Goal: Task Accomplishment & Management: Manage account settings

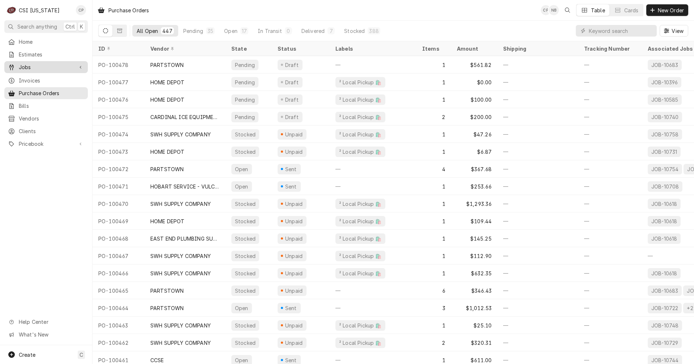
click at [31, 67] on span "Jobs" at bounding box center [46, 67] width 55 height 8
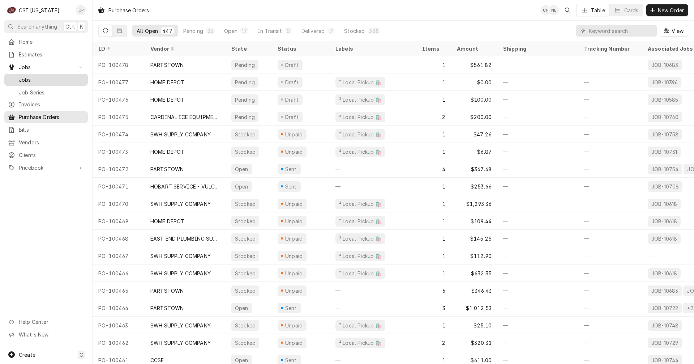
click at [35, 76] on span "Jobs" at bounding box center [51, 80] width 65 height 8
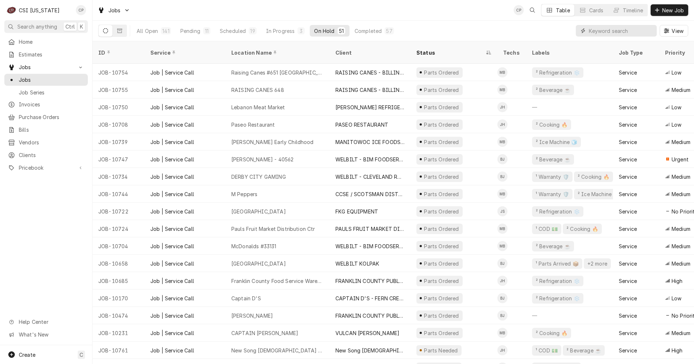
click at [597, 30] on input "Dynamic Content Wrapper" at bounding box center [621, 31] width 64 height 12
type input "dutch"
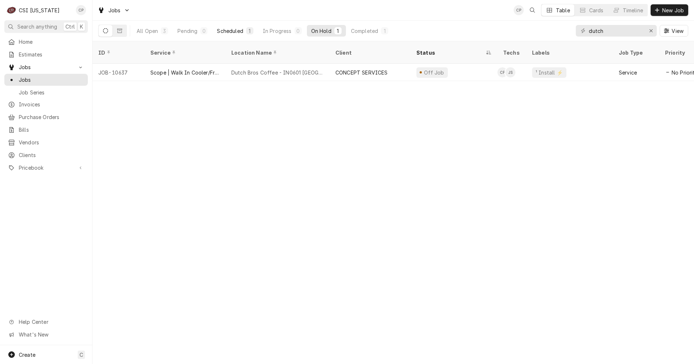
click at [230, 30] on div "Scheduled" at bounding box center [230, 31] width 26 height 8
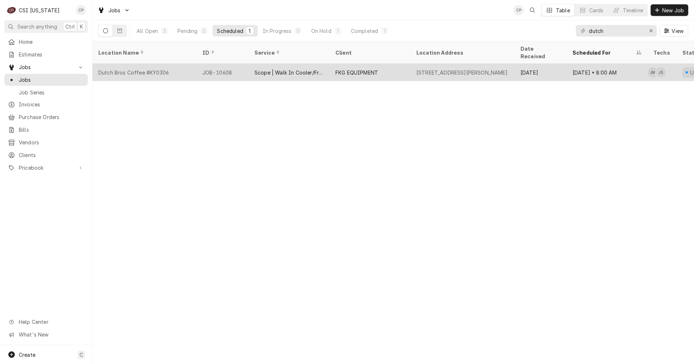
click at [370, 69] on div "FKG EQUIPMENT" at bounding box center [356, 73] width 43 height 8
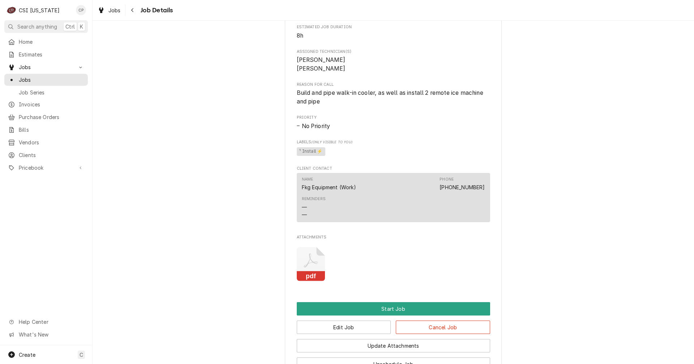
scroll to position [459, 0]
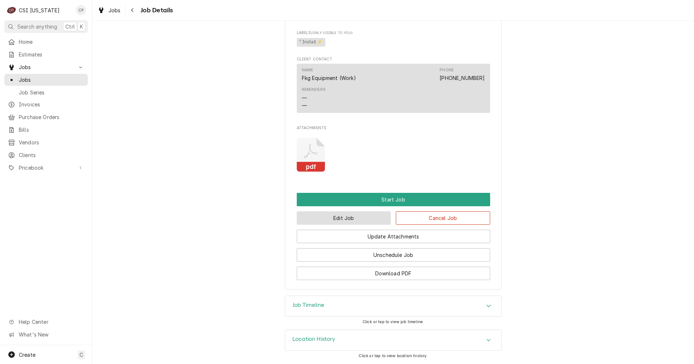
click at [347, 221] on button "Edit Job" at bounding box center [344, 217] width 94 height 13
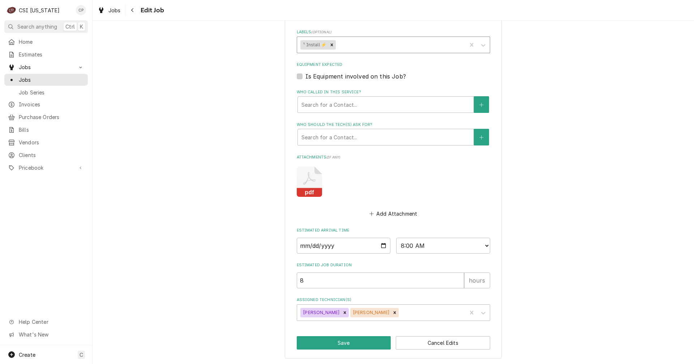
scroll to position [423, 0]
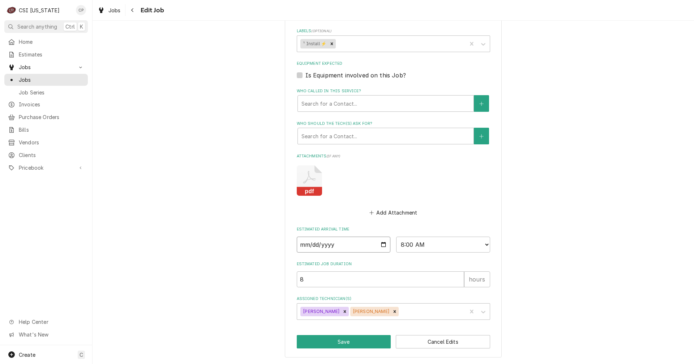
click at [378, 246] on input "2025-10-16" at bounding box center [344, 244] width 94 height 16
type textarea "x"
type input "2025-10-22"
click at [342, 311] on icon "Remove Jay Maiden" at bounding box center [344, 311] width 5 height 5
type textarea "x"
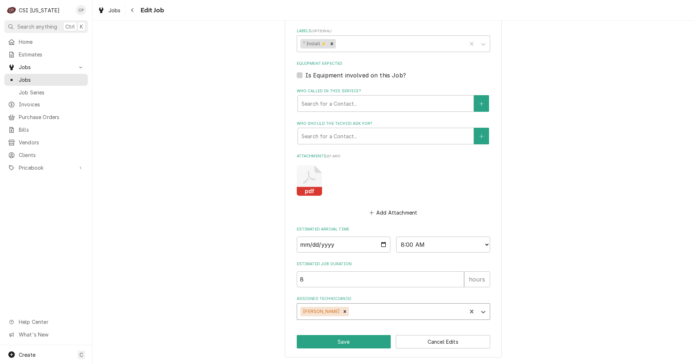
click at [351, 314] on div "Assigned Technician(s)" at bounding box center [406, 311] width 113 height 13
type input "Craig"
type textarea "x"
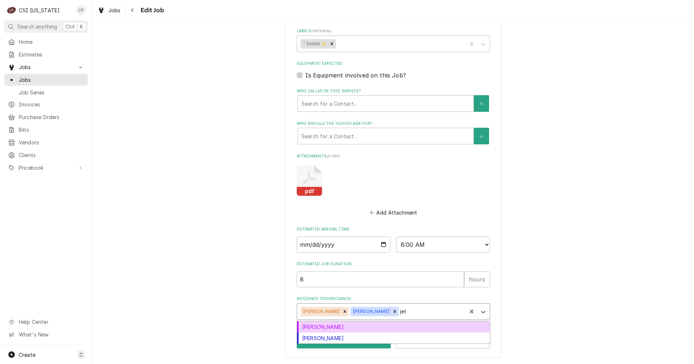
type input "jeff"
click at [350, 328] on div "Jeff Kuehl" at bounding box center [393, 326] width 193 height 11
type textarea "x"
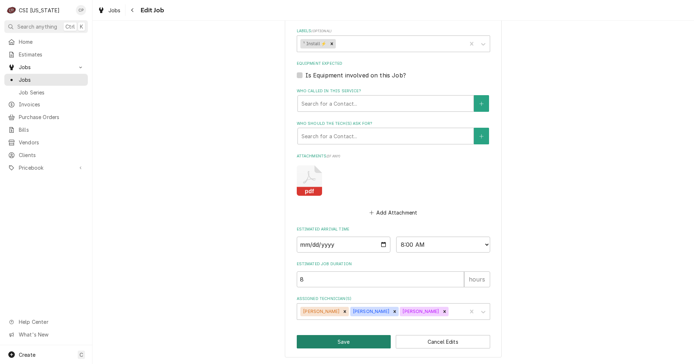
click at [350, 341] on button "Save" at bounding box center [344, 341] width 94 height 13
type textarea "x"
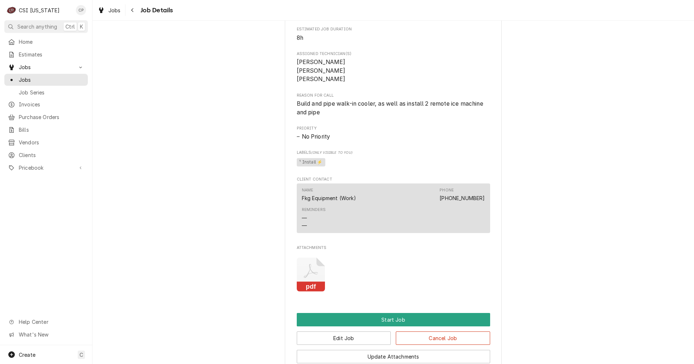
scroll to position [214, 0]
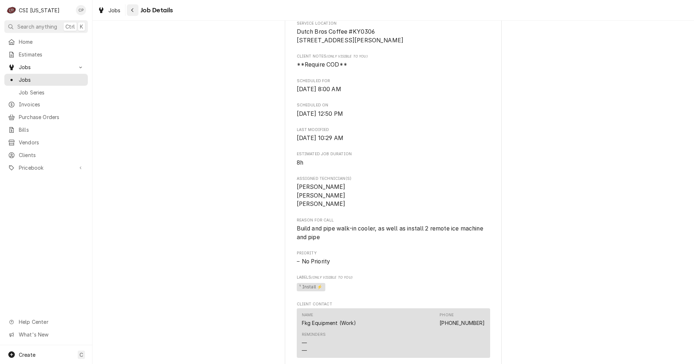
click at [134, 8] on icon "Navigate back" at bounding box center [132, 10] width 3 height 5
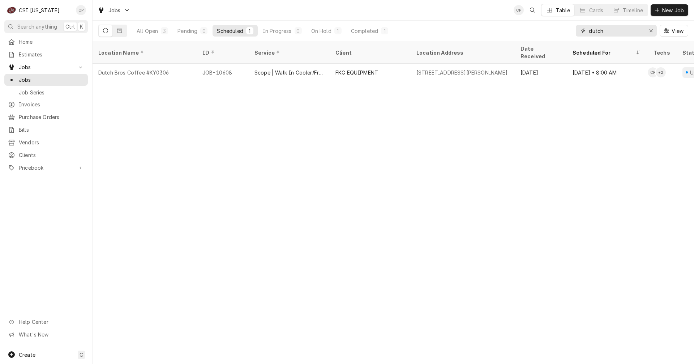
drag, startPoint x: 608, startPoint y: 31, endPoint x: 572, endPoint y: 30, distance: 35.4
click at [573, 30] on div "All Open 3 Pending 0 Scheduled 1 In Progress 0 On Hold 1 Completed 1 dutch View" at bounding box center [393, 31] width 590 height 20
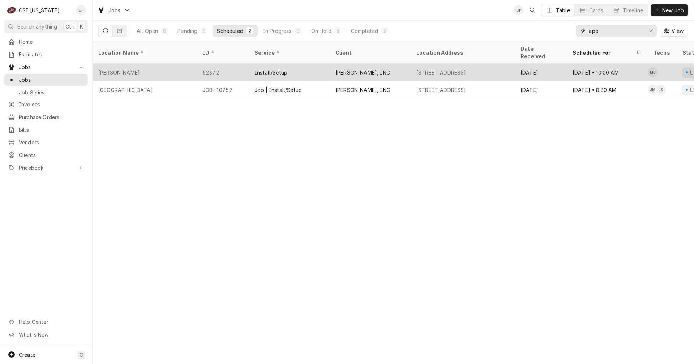
type input "apo"
click at [297, 64] on div "Install/Setup" at bounding box center [289, 72] width 81 height 17
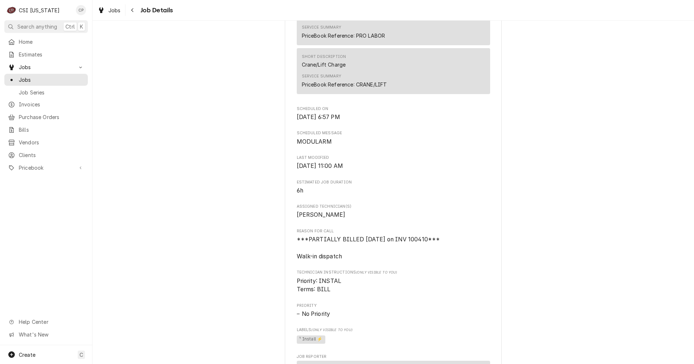
scroll to position [181, 0]
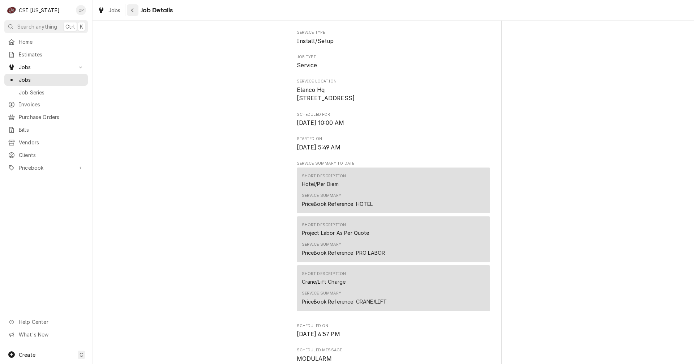
click at [132, 12] on icon "Navigate back" at bounding box center [132, 10] width 3 height 5
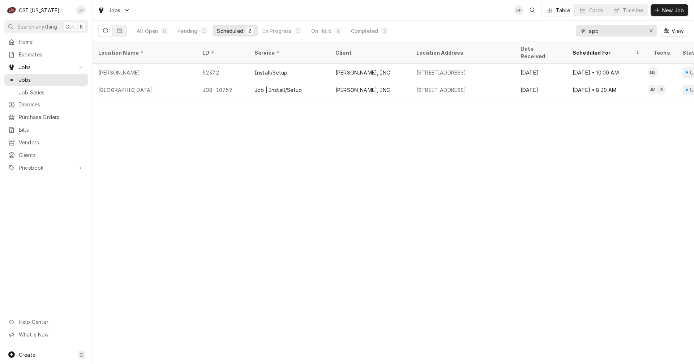
click at [600, 31] on input "apo" at bounding box center [616, 31] width 54 height 12
type input "apoll"
click at [650, 31] on icon "Erase input" at bounding box center [651, 30] width 3 height 3
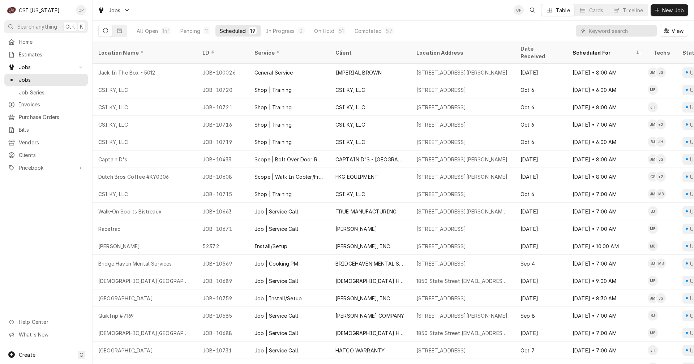
click at [470, 19] on div "Jobs CP Table Cards Timeline New Job" at bounding box center [394, 10] width 602 height 20
click at [465, 9] on div "Jobs CP Table Cards Timeline New Job" at bounding box center [394, 10] width 602 height 20
click at [596, 31] on input "Dynamic Content Wrapper" at bounding box center [621, 31] width 64 height 12
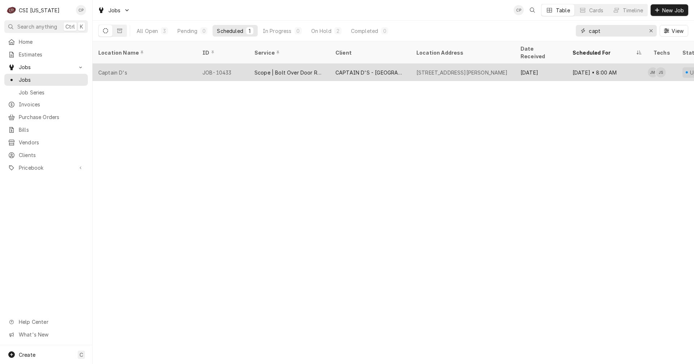
type input "capt"
click at [301, 69] on div "Scope | Bolt Over Door Replacement" at bounding box center [288, 73] width 69 height 8
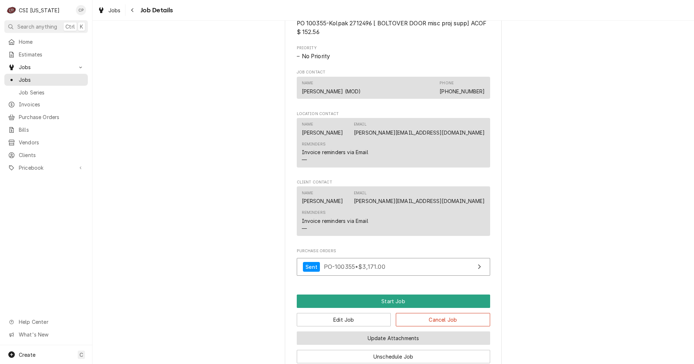
scroll to position [470, 0]
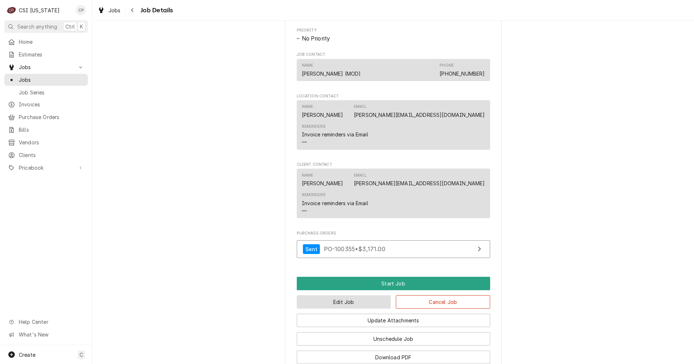
click at [342, 300] on button "Edit Job" at bounding box center [344, 301] width 94 height 13
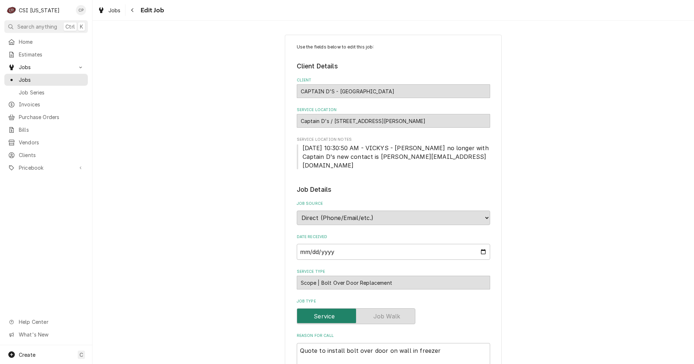
type textarea "x"
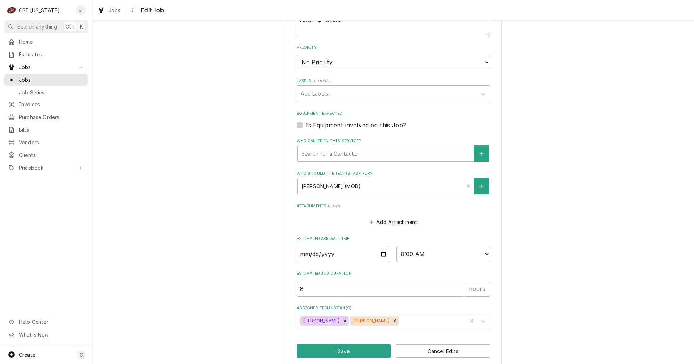
scroll to position [391, 0]
click at [381, 245] on input "2025-10-23" at bounding box center [344, 253] width 94 height 16
type input "2025-10-20"
click at [351, 343] on button "Save" at bounding box center [344, 349] width 94 height 13
type textarea "x"
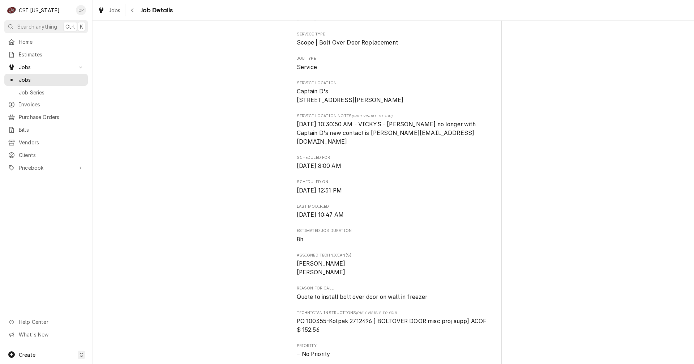
scroll to position [36, 0]
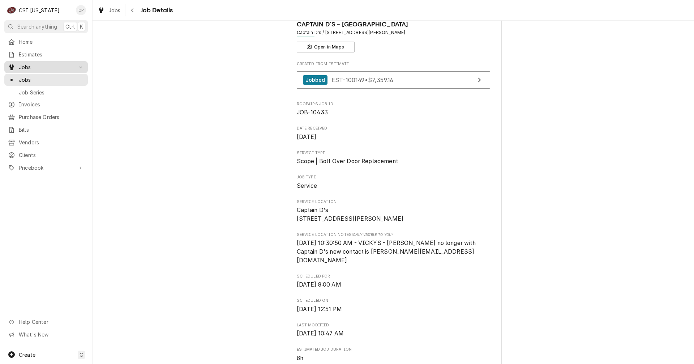
click at [29, 69] on div "Jobs" at bounding box center [46, 67] width 81 height 9
click at [133, 11] on icon "Navigate back" at bounding box center [132, 10] width 3 height 5
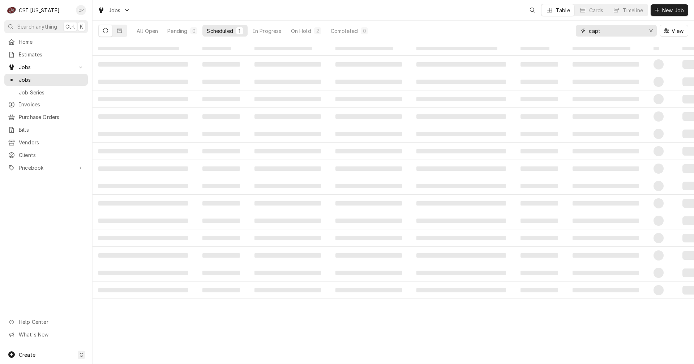
drag, startPoint x: 617, startPoint y: 32, endPoint x: 569, endPoint y: 29, distance: 47.4
click at [569, 29] on div "All Open Pending 0 Scheduled 1 In Progress On Hold 2 Completed 0 capt View" at bounding box center [393, 31] width 590 height 20
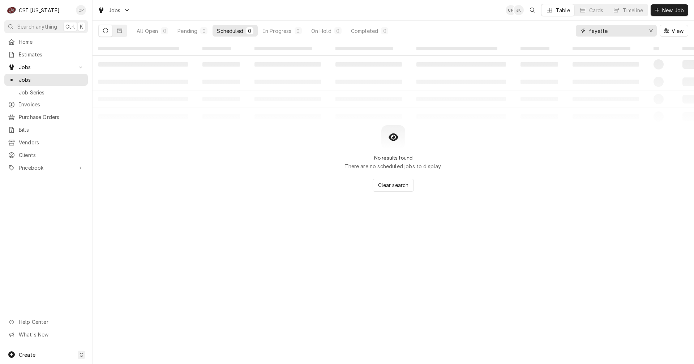
click at [615, 31] on input "fayette" at bounding box center [616, 31] width 54 height 12
type input "Fayette"
click at [122, 30] on icon "Dynamic Content Wrapper" at bounding box center [119, 31] width 5 height 4
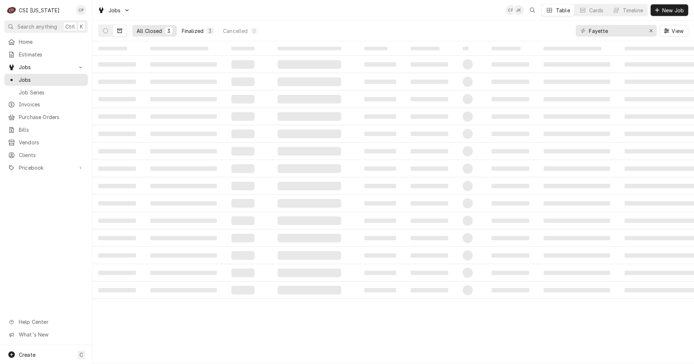
click at [197, 30] on div "Finalized" at bounding box center [193, 31] width 22 height 8
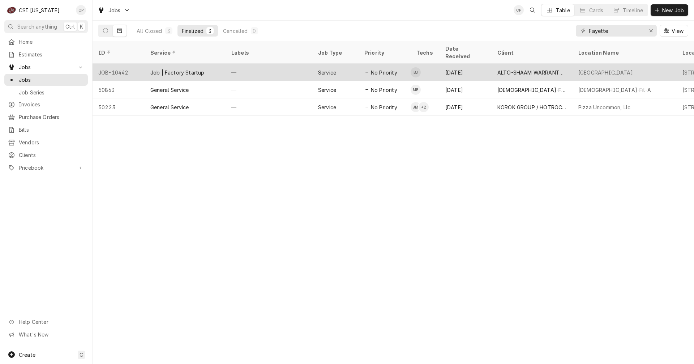
click at [222, 64] on div "Job | Factory Startup" at bounding box center [185, 72] width 81 height 17
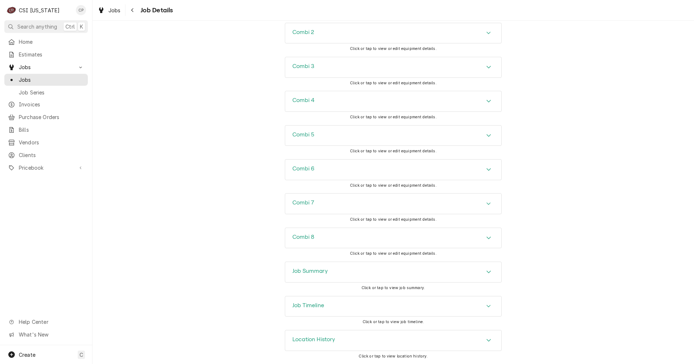
scroll to position [1168, 0]
click at [317, 270] on h3 "Job Summary" at bounding box center [309, 271] width 35 height 7
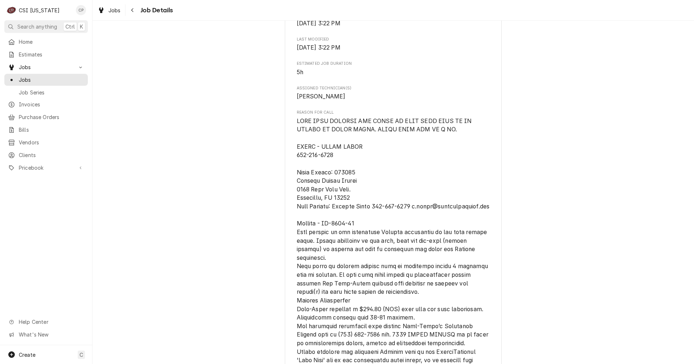
scroll to position [36, 0]
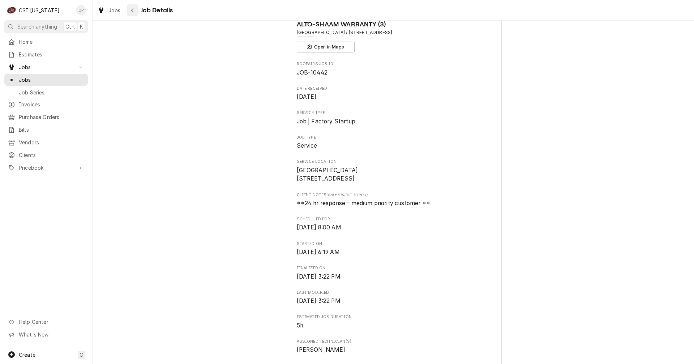
click at [131, 10] on icon "Navigate back" at bounding box center [132, 10] width 3 height 5
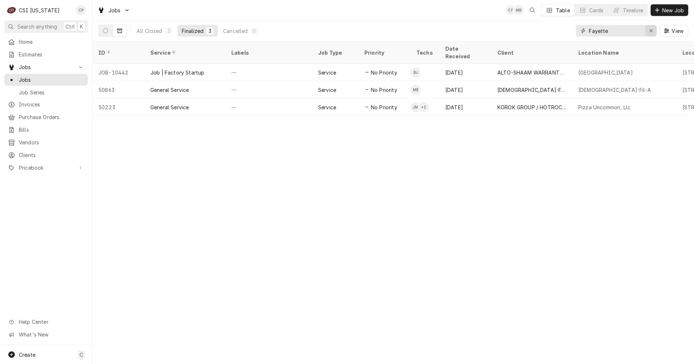
click at [653, 29] on div "Erase input" at bounding box center [650, 30] width 7 height 7
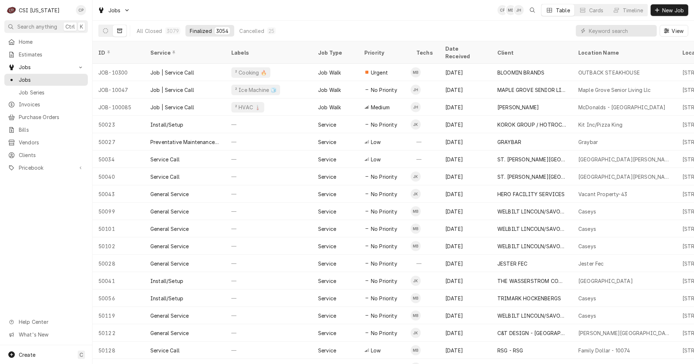
click at [24, 229] on div "Home Estimates Jobs Jobs Job Series Invoices Purchase Orders Bills Vendors Clie…" at bounding box center [46, 190] width 92 height 309
